Goal: Transaction & Acquisition: Purchase product/service

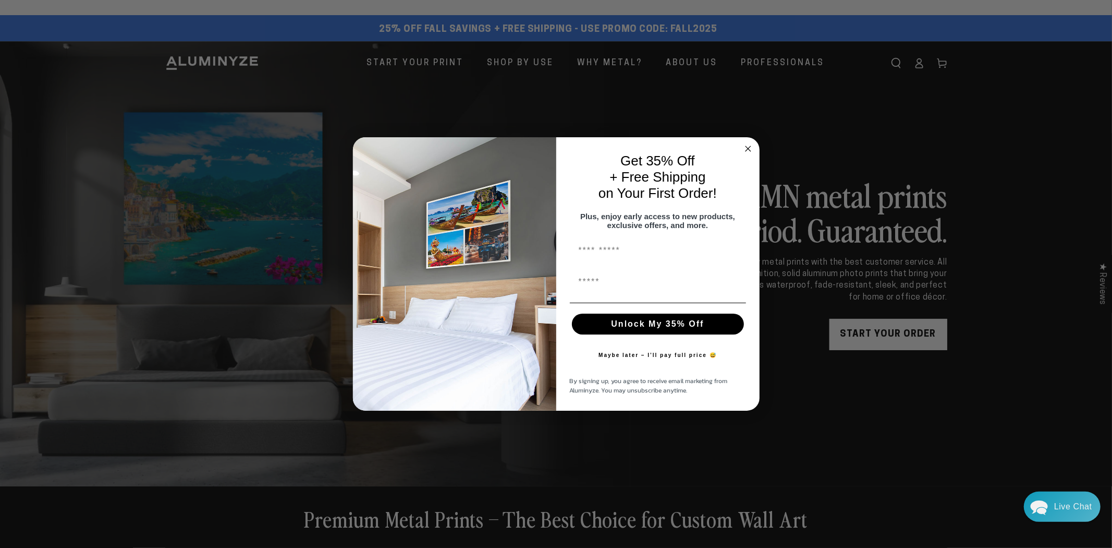
click at [746, 143] on circle "Close dialog" at bounding box center [748, 149] width 12 height 12
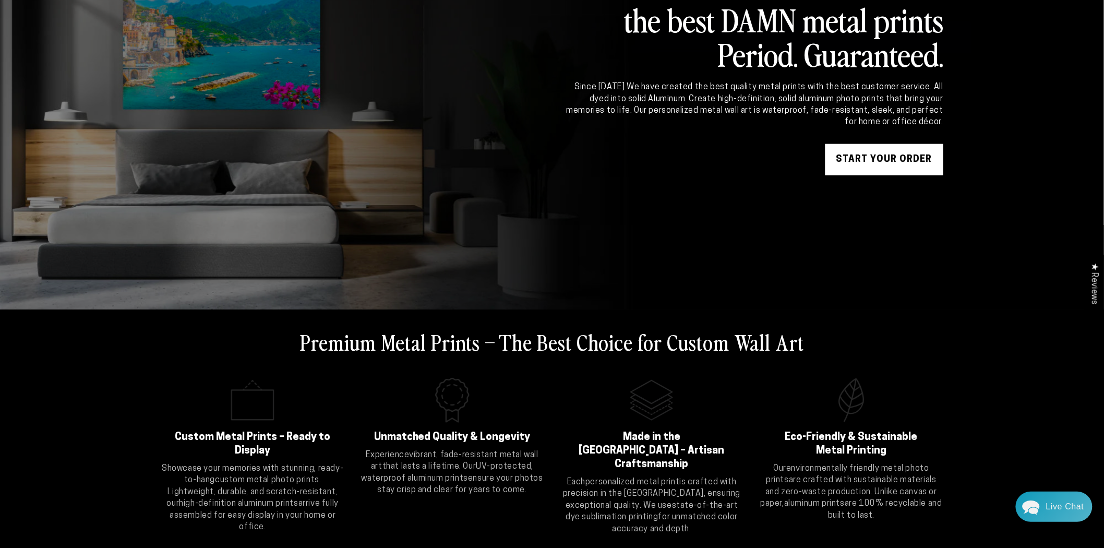
scroll to position [174, 0]
click at [856, 157] on link "START YOUR Order" at bounding box center [884, 158] width 118 height 31
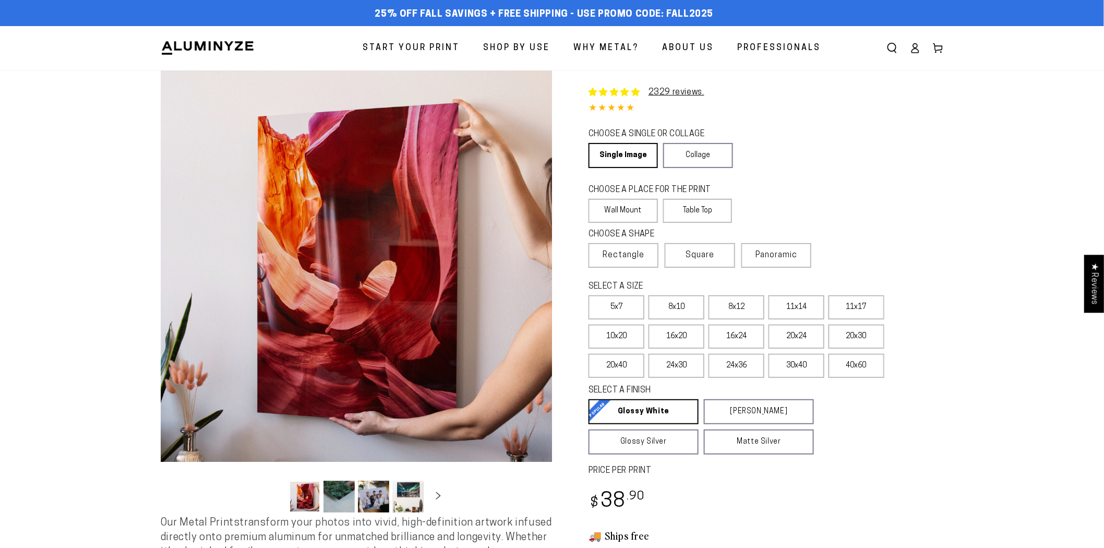
select select "**********"
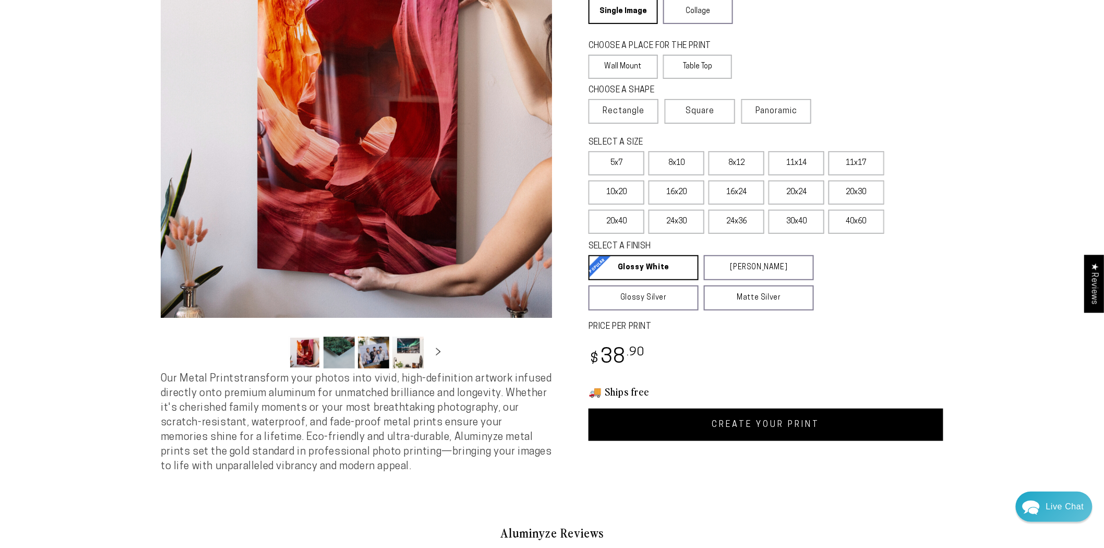
scroll to position [174, 0]
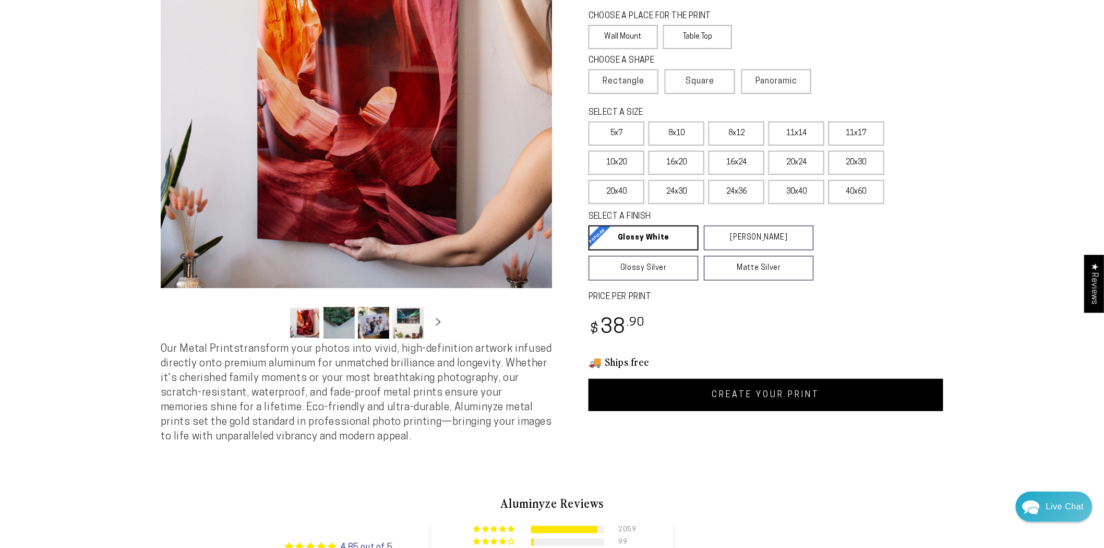
click at [707, 383] on link "CREATE YOUR PRINT" at bounding box center [765, 395] width 355 height 32
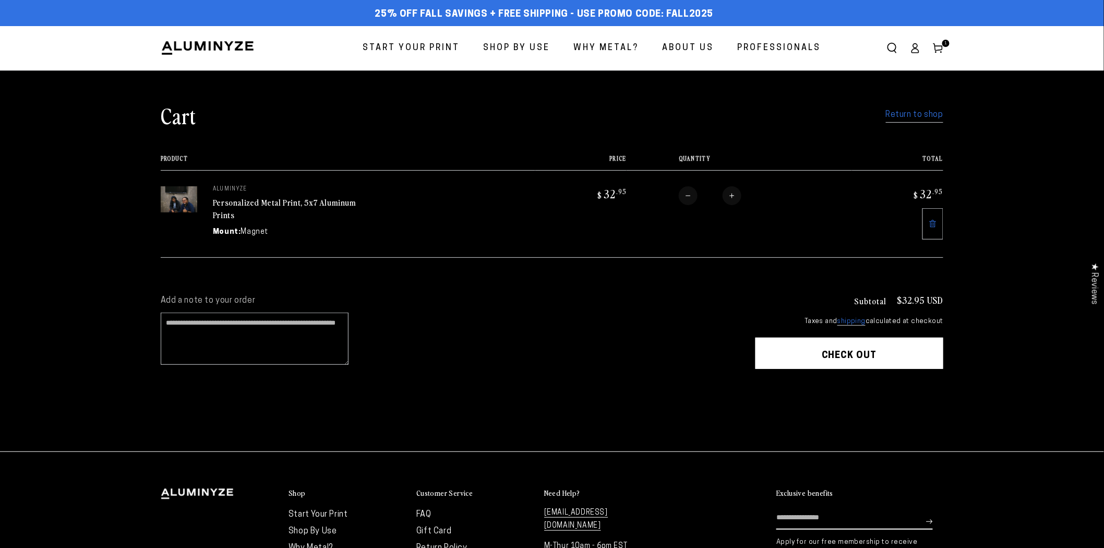
click at [852, 350] on button "Check out" at bounding box center [849, 352] width 188 height 31
